Goal: Navigation & Orientation: Find specific page/section

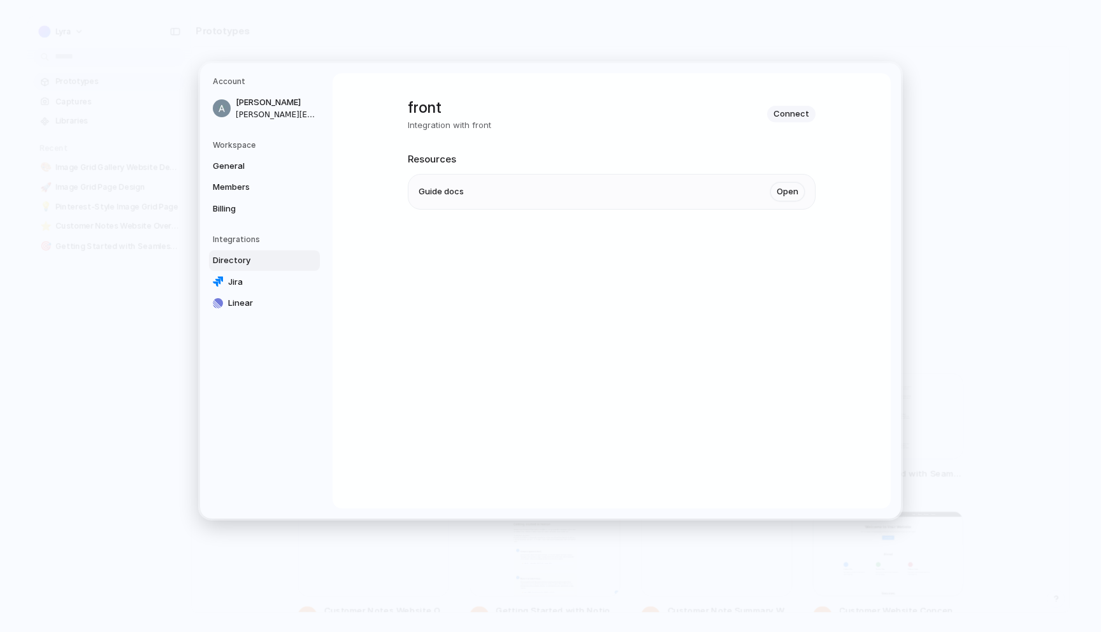
click at [245, 257] on span "Directory" at bounding box center [254, 260] width 82 height 13
click at [408, 105] on h1 "front" at bounding box center [449, 107] width 83 height 23
drag, startPoint x: 405, startPoint y: 105, endPoint x: 801, endPoint y: 192, distance: 405.5
click at [803, 192] on div "front Integration with front Connect Resources Guide docs Open" at bounding box center [612, 170] width 408 height 194
click at [564, 157] on h2 "Resources" at bounding box center [612, 159] width 408 height 15
